Goal: Task Accomplishment & Management: Manage account settings

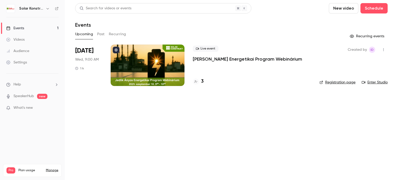
click at [159, 66] on div at bounding box center [148, 65] width 74 height 41
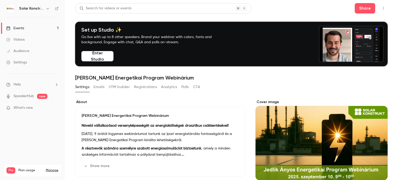
click at [144, 89] on button "Registrations" at bounding box center [145, 87] width 23 height 8
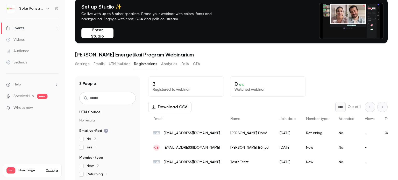
scroll to position [51, 0]
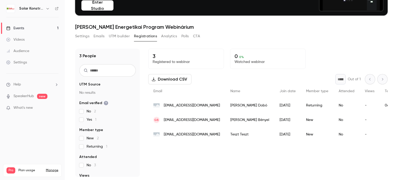
click at [190, 105] on span "[EMAIL_ADDRESS][DOMAIN_NAME]" at bounding box center [192, 105] width 56 height 5
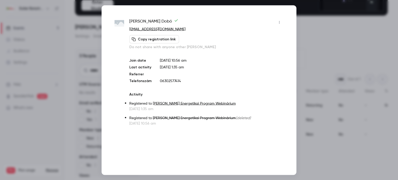
click at [280, 24] on icon "button" at bounding box center [279, 22] width 4 height 4
click at [257, 48] on div "Remove registration" at bounding box center [259, 48] width 39 height 5
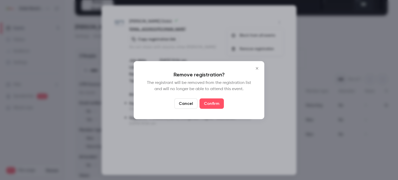
click at [205, 104] on button "Confirm" at bounding box center [211, 103] width 24 height 10
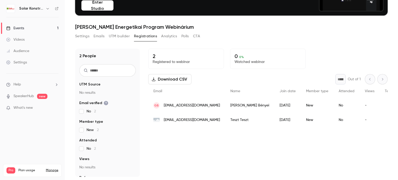
click at [225, 120] on div "Teszt Teszt" at bounding box center [249, 120] width 49 height 15
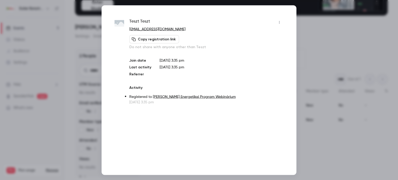
click at [279, 23] on icon "button" at bounding box center [279, 22] width 4 height 4
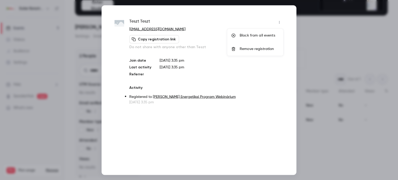
click at [252, 52] on li "Remove registration" at bounding box center [255, 48] width 56 height 13
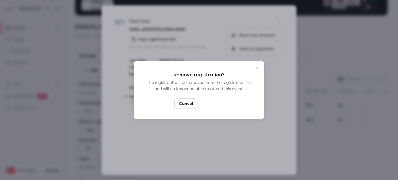
click at [206, 105] on button "Confirm" at bounding box center [211, 103] width 24 height 10
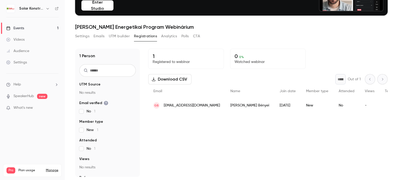
click at [181, 105] on span "[EMAIL_ADDRESS][DOMAIN_NAME]" at bounding box center [192, 105] width 56 height 5
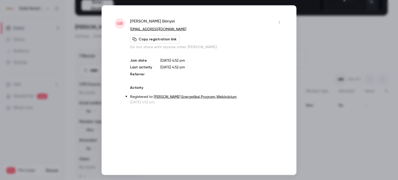
click at [313, 32] on div at bounding box center [199, 90] width 398 height 180
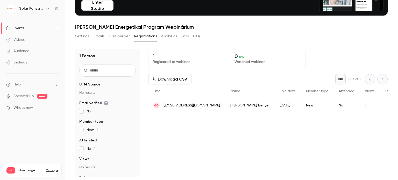
click at [83, 37] on button "Settings" at bounding box center [82, 36] width 14 height 8
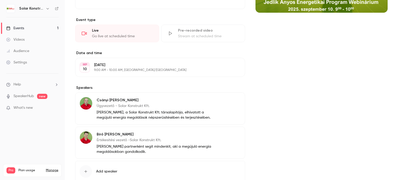
scroll to position [201, 0]
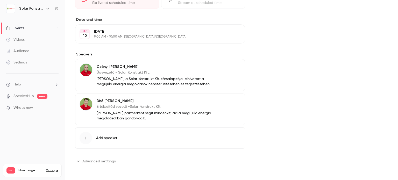
click at [22, 31] on link "Events 1" at bounding box center [32, 28] width 65 height 11
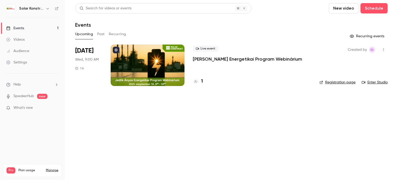
click at [334, 80] on link "Registration page" at bounding box center [337, 82] width 36 height 5
click at [143, 66] on div at bounding box center [148, 65] width 74 height 41
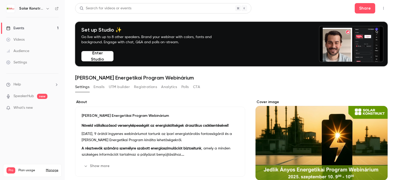
click at [140, 88] on button "Registrations" at bounding box center [145, 87] width 23 height 8
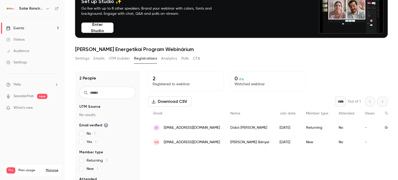
scroll to position [51, 0]
